Goal: Find specific page/section: Find specific page/section

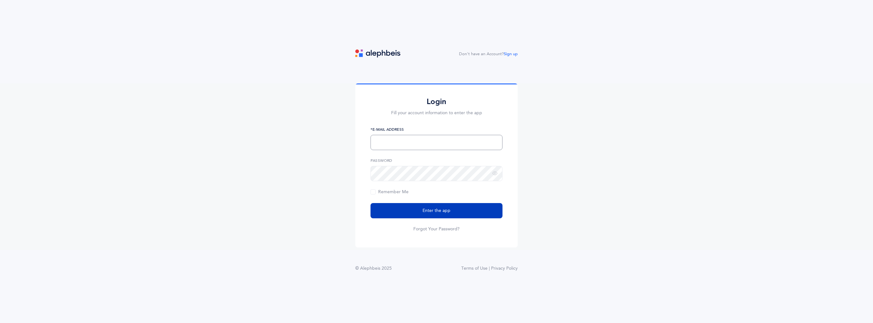
type input "[EMAIL_ADDRESS][DOMAIN_NAME]"
click at [436, 214] on button "Enter the app" at bounding box center [437, 210] width 132 height 15
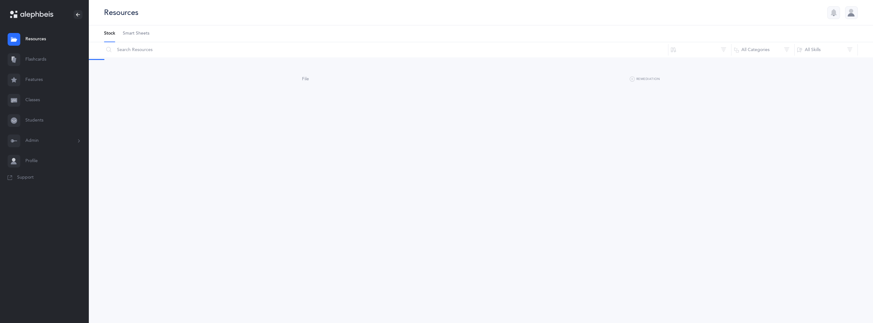
click at [613, 129] on div "Resources Stock Smart Sheets Reset Filter All Categories All Categories All Ski…" at bounding box center [481, 161] width 784 height 323
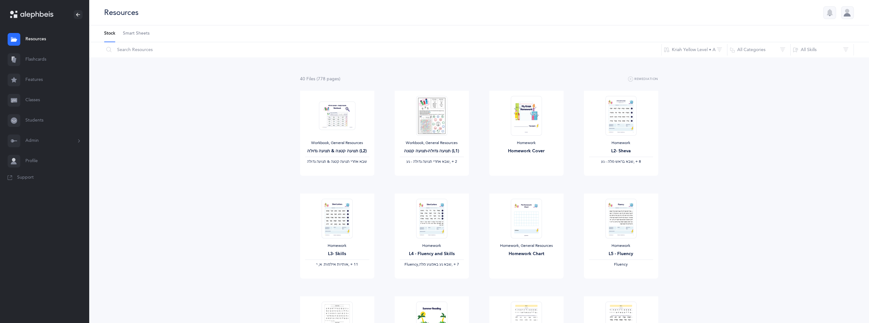
click at [39, 139] on button "Admin" at bounding box center [44, 141] width 89 height 20
click at [46, 158] on link "Staff" at bounding box center [56, 158] width 63 height 14
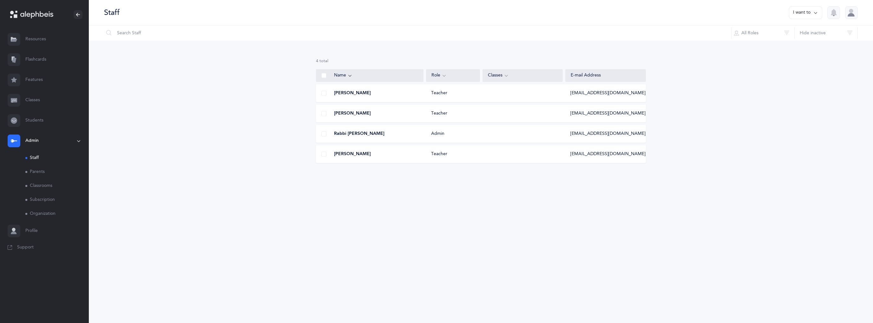
click at [596, 109] on div "[PERSON_NAME] Teacher [EMAIL_ADDRESS][DOMAIN_NAME]" at bounding box center [481, 114] width 330 height 18
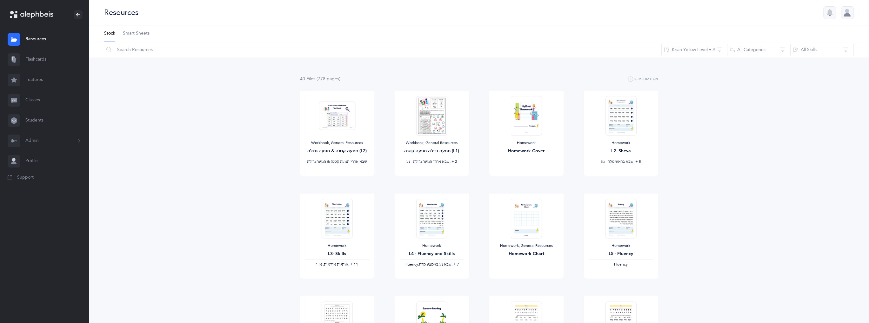
click at [37, 142] on button "Admin" at bounding box center [44, 141] width 89 height 20
click at [41, 157] on link "Staff" at bounding box center [56, 158] width 63 height 14
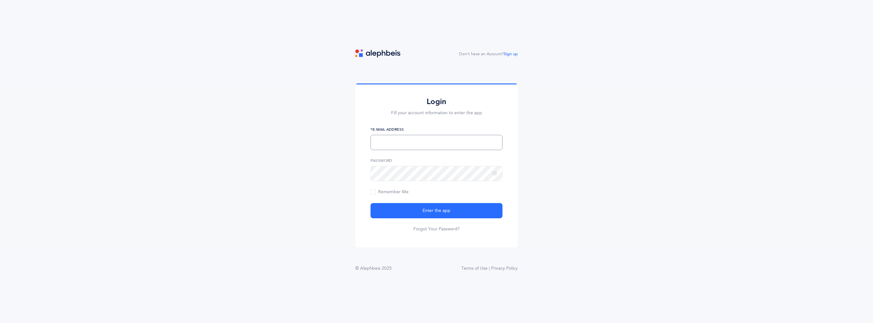
type input "[EMAIL_ADDRESS][DOMAIN_NAME]"
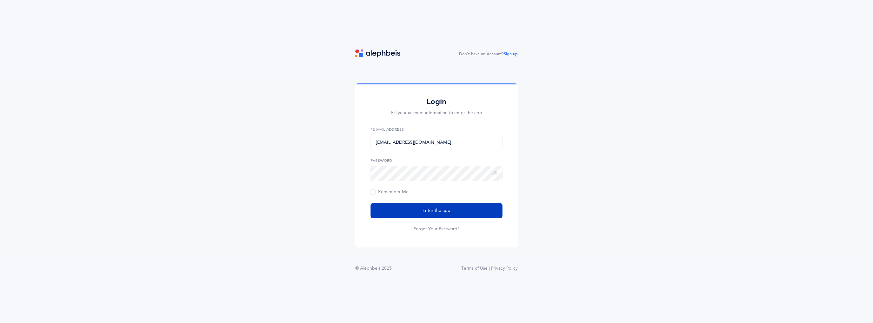
click at [429, 210] on span "Enter the app" at bounding box center [437, 211] width 28 height 7
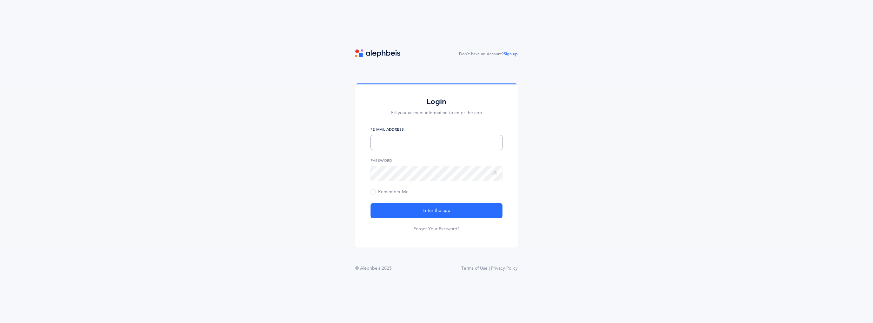
type input "[EMAIL_ADDRESS][DOMAIN_NAME]"
